Goal: Transaction & Acquisition: Register for event/course

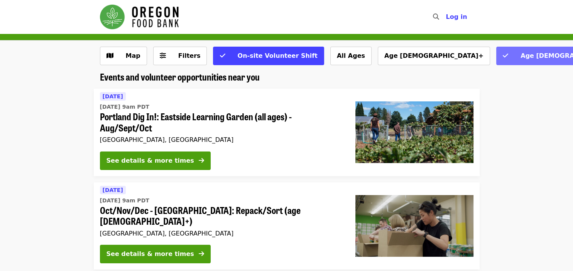
click at [496, 61] on button "Age [DEMOGRAPHIC_DATA]+" at bounding box center [561, 56] width 130 height 19
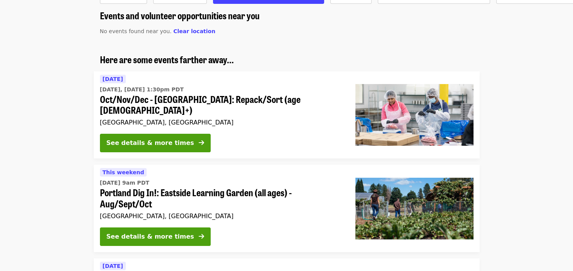
scroll to position [71, 0]
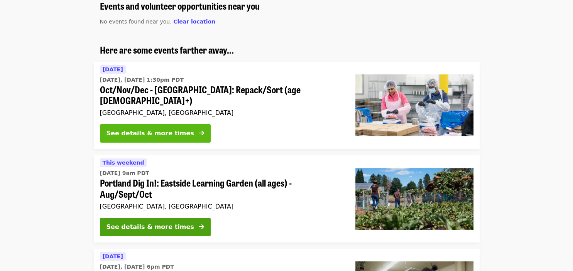
click at [177, 124] on button "See details & more times" at bounding box center [155, 133] width 111 height 19
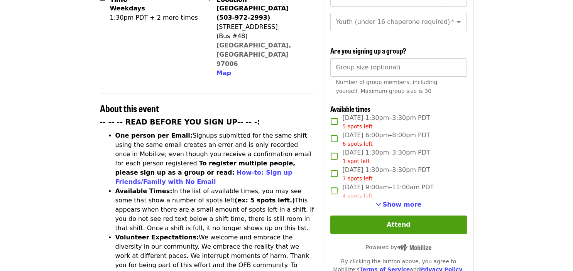
scroll to position [238, 0]
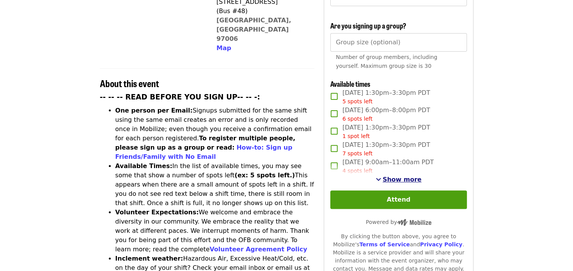
click at [407, 176] on span "Show more" at bounding box center [402, 179] width 39 height 7
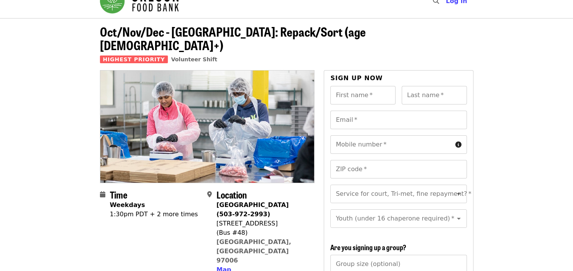
scroll to position [11, 0]
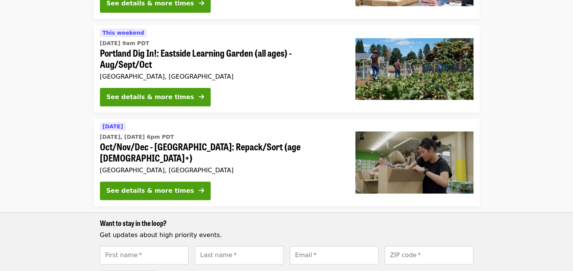
scroll to position [213, 0]
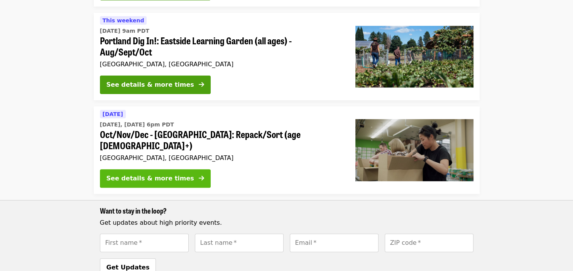
click at [153, 174] on div "See details & more times" at bounding box center [150, 178] width 88 height 9
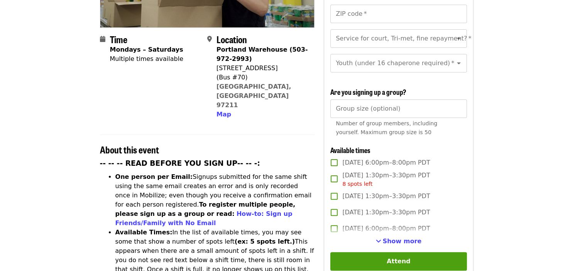
scroll to position [175, 0]
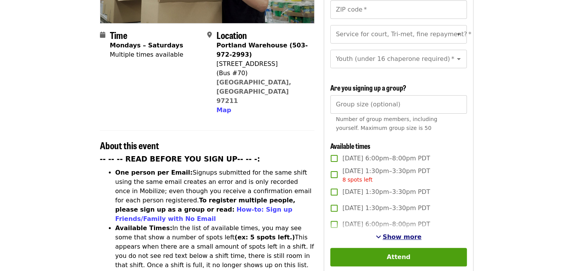
click at [404, 233] on span "Show more" at bounding box center [402, 236] width 39 height 7
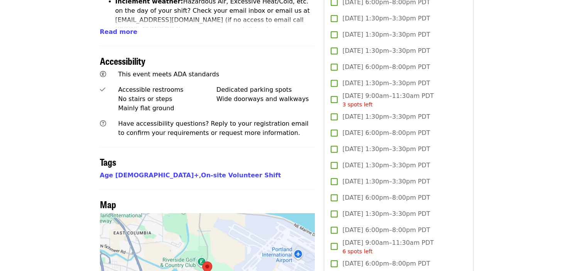
scroll to position [490, 0]
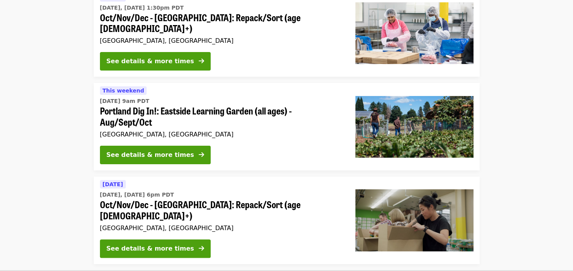
scroll to position [132, 0]
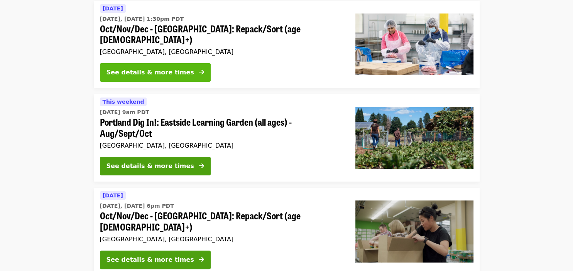
click at [158, 68] on div "See details & more times" at bounding box center [150, 72] width 88 height 9
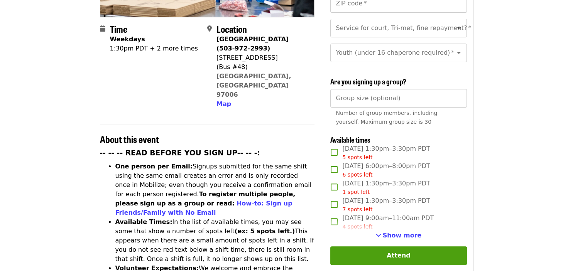
scroll to position [196, 0]
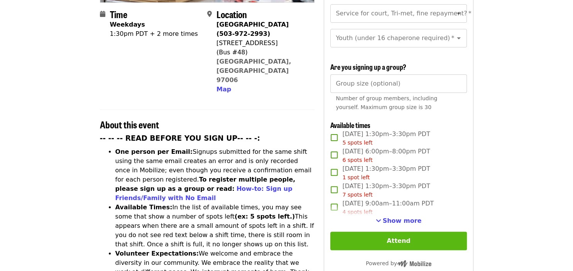
click at [408, 232] on button "Attend" at bounding box center [398, 241] width 136 height 19
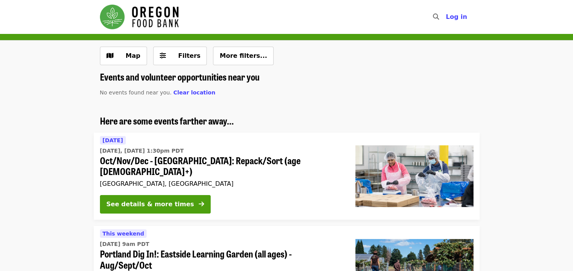
scroll to position [132, 0]
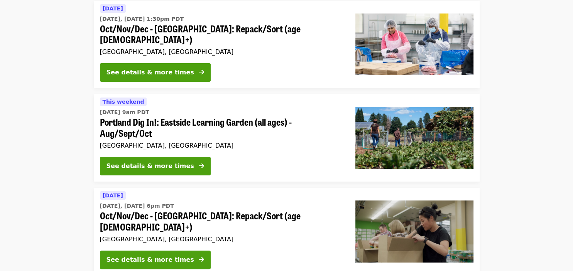
click at [390, 83] on ul "Here are some events farther away... [DATE] [DATE], [DATE] 1:30pm PDT Oct/Nov/D…" at bounding box center [286, 216] width 573 height 466
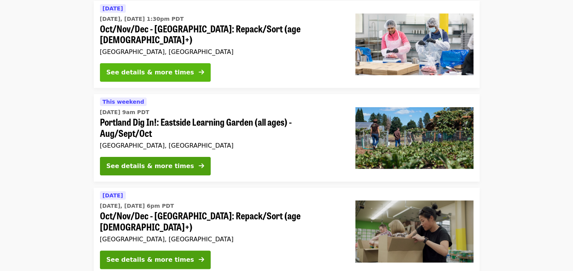
click at [136, 68] on div "See details & more times" at bounding box center [150, 72] width 88 height 9
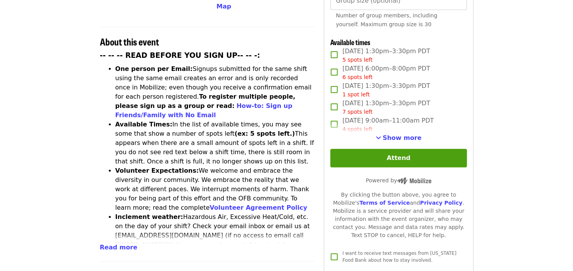
scroll to position [284, 0]
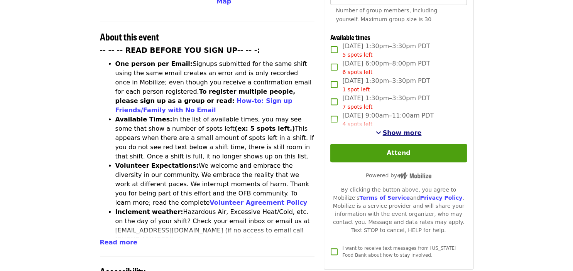
click at [401, 129] on span "Show more" at bounding box center [402, 132] width 39 height 7
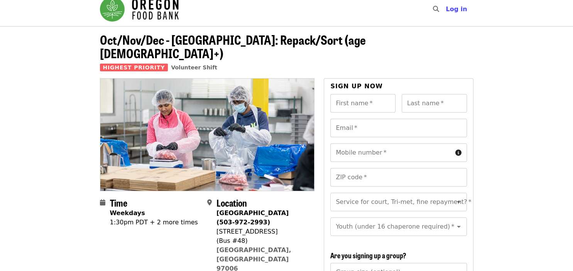
scroll to position [0, 0]
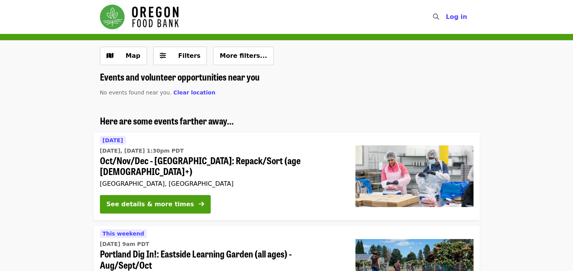
scroll to position [132, 0]
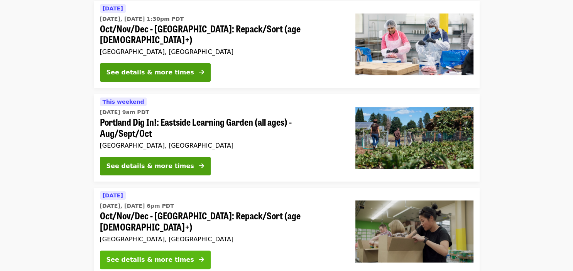
click at [141, 255] on div "See details & more times" at bounding box center [150, 259] width 88 height 9
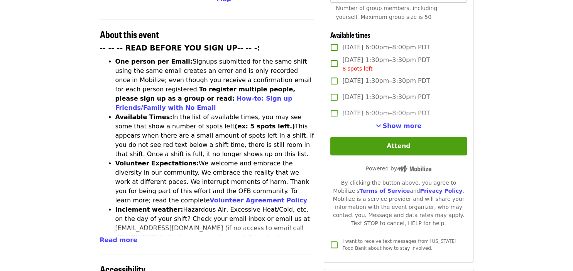
scroll to position [290, 0]
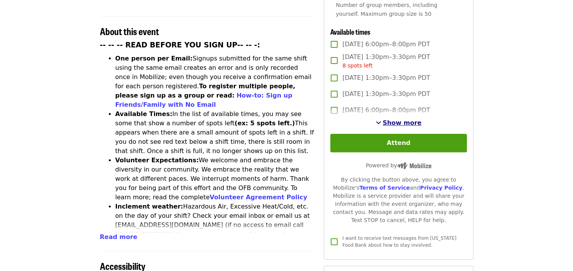
click at [396, 119] on span "Show more" at bounding box center [402, 122] width 39 height 7
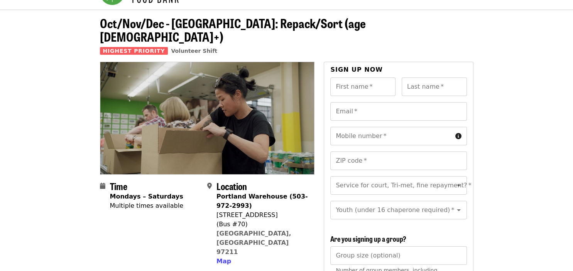
scroll to position [12, 0]
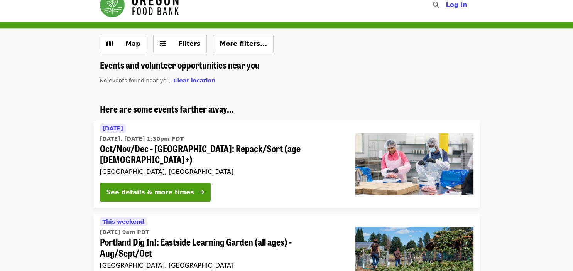
scroll to position [132, 0]
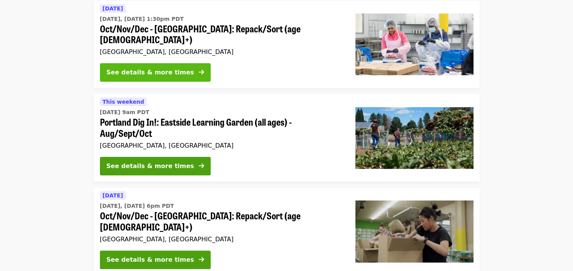
click at [142, 68] on div "See details & more times" at bounding box center [150, 72] width 88 height 9
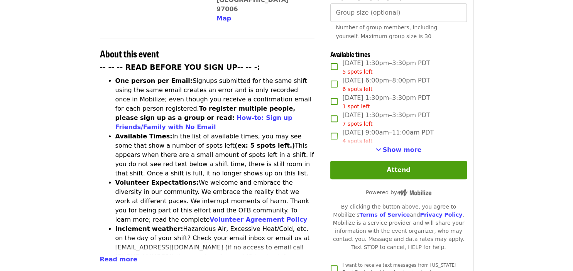
scroll to position [281, 0]
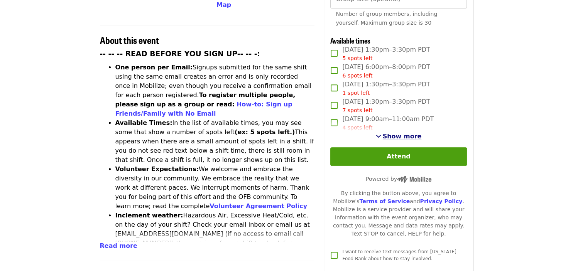
click at [404, 133] on span "Show more" at bounding box center [402, 136] width 39 height 7
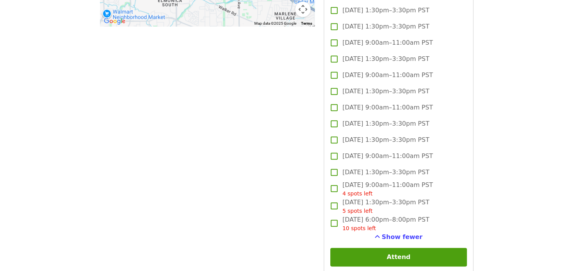
scroll to position [809, 0]
